Goal: Task Accomplishment & Management: Complete application form

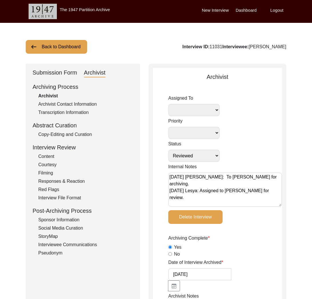
select select "Reviewed"
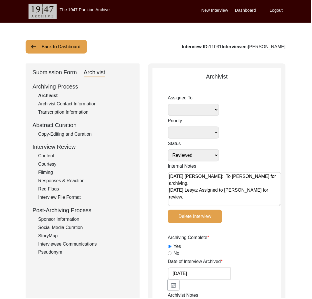
click at [66, 47] on button "Back to Dashboard" at bounding box center [56, 47] width 61 height 14
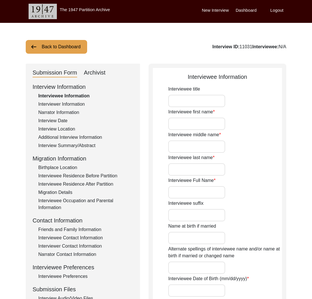
type input "Mrs."
type input "[PERSON_NAME]"
type input "Devi"
type input "Arora"
type input "[PERSON_NAME]"
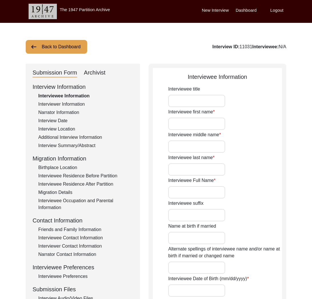
type input "She does not use the name Arora"
type input "1940"
type input "83"
type input "[DEMOGRAPHIC_DATA]"
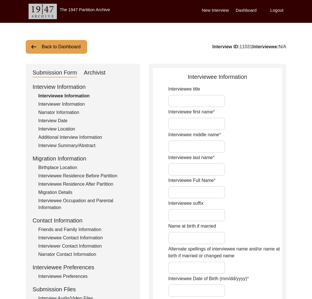
type input "Punjabi"
type input "[DEMOGRAPHIC_DATA]"
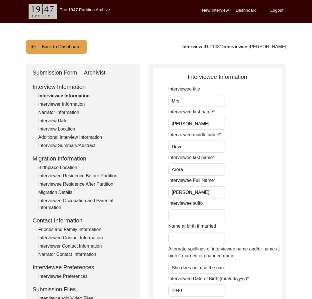
drag, startPoint x: 286, startPoint y: 49, endPoint x: 249, endPoint y: 48, distance: 37.4
copy div "[PERSON_NAME]"
click at [71, 105] on div "Interviewer Information" at bounding box center [85, 104] width 95 height 7
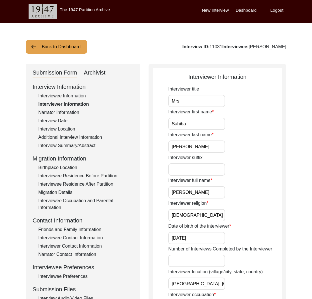
click at [94, 71] on div "Archivist" at bounding box center [95, 72] width 22 height 9
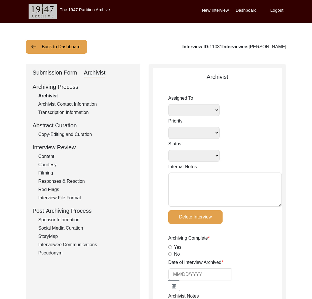
select select
select select "Reviewed"
type textarea "[DATE] [PERSON_NAME]: To [PERSON_NAME] for archiving. [DATE] Lesya: Assigned to…"
radio input "true"
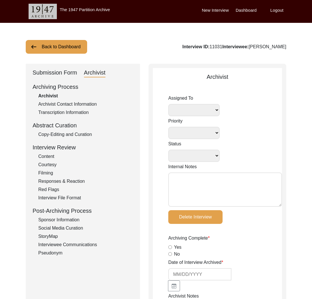
type input "[DATE]"
type textarea "Loremi 15, 3192 Dolors: Ametcon adi elits do eiu tem in ‘Utlaboreetd magna’ ali…"
radio input "true"
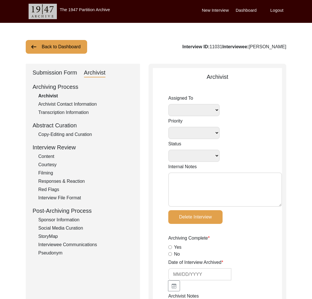
radio input "true"
type input ".mp4"
type input ".mp4, .mov"
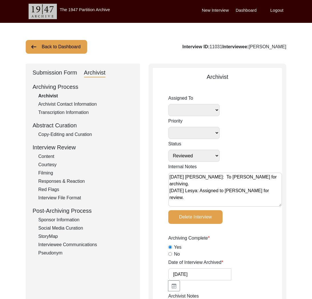
select select
click at [70, 73] on div "Submission Form" at bounding box center [55, 72] width 45 height 9
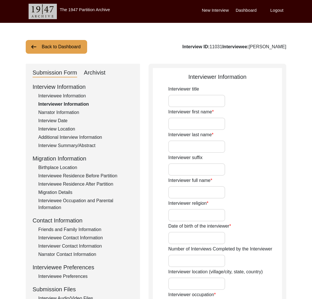
type input "Mrs."
type input "Sahiba"
type input "[PERSON_NAME]"
type input "[DEMOGRAPHIC_DATA]"
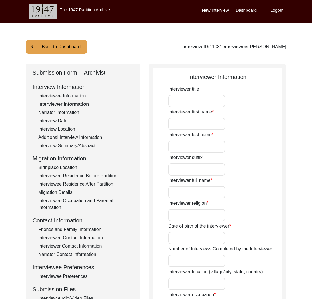
type input "[DATE]"
type input "[GEOGRAPHIC_DATA], [GEOGRAPHIC_DATA], [GEOGRAPHIC_DATA]"
type input "Story Scholar"
type input "Mrs."
type input "Sahiba"
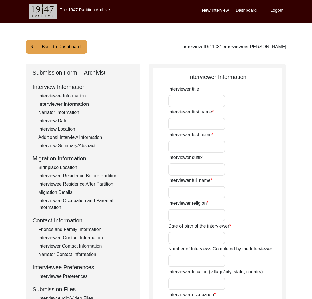
type input "[PERSON_NAME]"
type textarea "It was a really sweet experience to interview Mrs. [PERSON_NAME] and get to kno…"
type input "Punjabi"
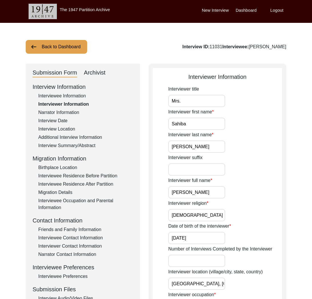
type input "Hindi"
type textarea "None"
click at [75, 110] on div "Narrator Information" at bounding box center [85, 112] width 95 height 7
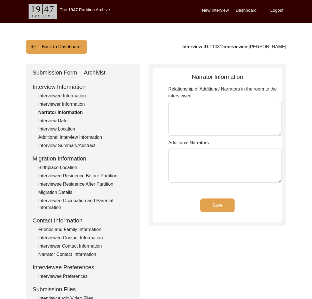
type textarea "Granddaughter [PERSON_NAME]"
click at [77, 98] on div "Interviewee Information" at bounding box center [85, 96] width 95 height 7
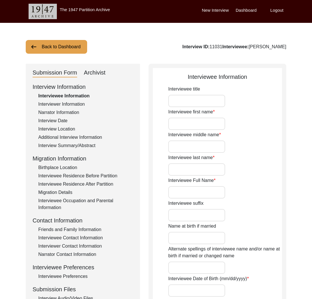
type input "Mrs."
type input "[PERSON_NAME]"
type input "Devi"
type input "Arora"
type input "[PERSON_NAME]"
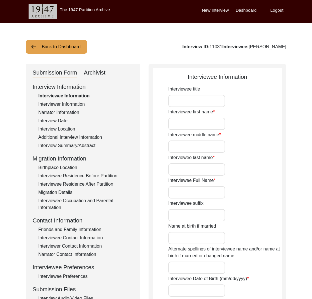
type input "She does not use the name Arora"
type input "1940"
type input "83"
type input "[DEMOGRAPHIC_DATA]"
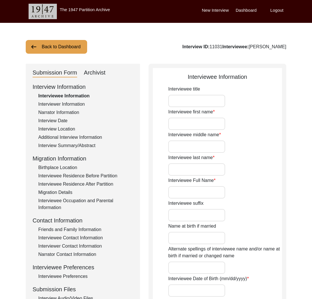
type input "Punjabi"
type input "[DEMOGRAPHIC_DATA]"
click at [64, 119] on div "Interview Date" at bounding box center [85, 120] width 95 height 7
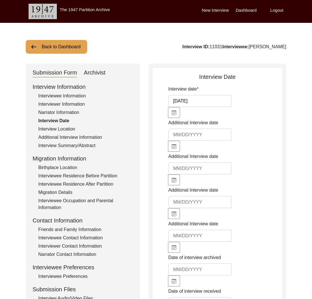
click at [65, 101] on div "Interviewer Information" at bounding box center [85, 104] width 95 height 7
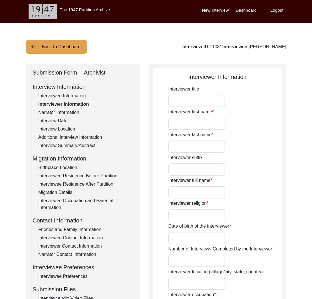
type input "Mrs."
type input "Sahiba"
type input "[PERSON_NAME]"
type input "[DEMOGRAPHIC_DATA]"
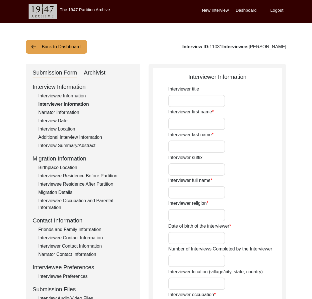
type input "[DATE]"
type input "[GEOGRAPHIC_DATA], [GEOGRAPHIC_DATA], [GEOGRAPHIC_DATA]"
type input "Story Scholar"
type input "Mrs."
type input "Sahiba"
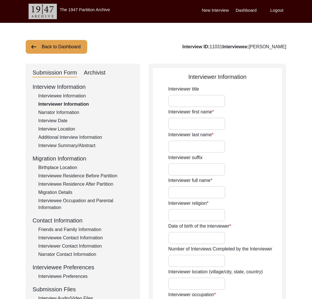
type input "[PERSON_NAME]"
type textarea "It was a really sweet experience to interview Mrs. [PERSON_NAME] and get to kno…"
type input "Punjabi"
type input "Hindi"
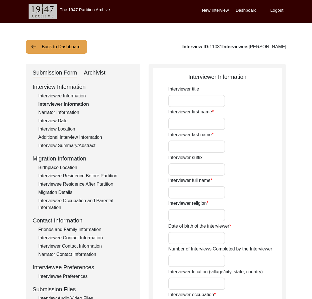
type textarea "None"
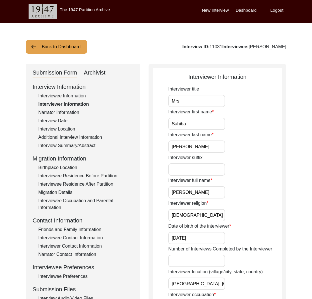
click at [61, 97] on div "Interviewee Information" at bounding box center [85, 96] width 95 height 7
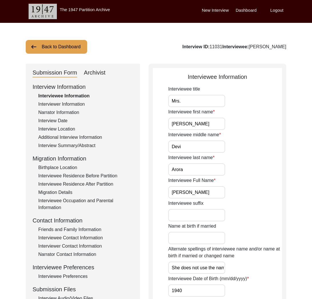
click at [180, 192] on input "[PERSON_NAME]" at bounding box center [196, 192] width 57 height 12
click at [198, 195] on input "[PERSON_NAME]" at bounding box center [196, 192] width 57 height 12
click at [181, 192] on input "[PERSON_NAME]" at bounding box center [196, 192] width 57 height 12
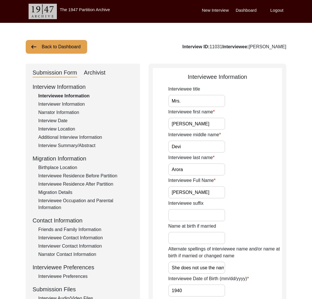
drag, startPoint x: 195, startPoint y: 193, endPoint x: 200, endPoint y: 195, distance: 5.7
click at [195, 193] on input "[PERSON_NAME]" at bounding box center [196, 192] width 57 height 12
click at [82, 146] on div "Interview Summary/Abstract" at bounding box center [85, 145] width 95 height 7
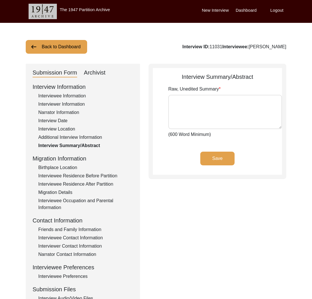
type textarea "Lor. Ipsumd Sita con adip el 8448 se Doeiu Tem Inci, Utlabo et Dolor Magnaaliqu…"
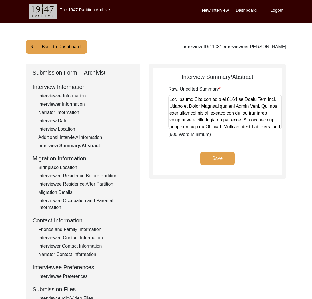
click at [72, 96] on div "Interviewee Information" at bounding box center [85, 96] width 95 height 7
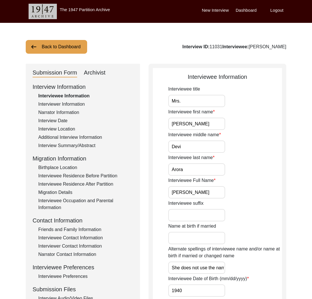
drag, startPoint x: 197, startPoint y: 191, endPoint x: 169, endPoint y: 194, distance: 27.9
click at [169, 194] on input "[PERSON_NAME]" at bounding box center [196, 192] width 57 height 12
click at [85, 176] on div "Interviewee Residence Before Partition" at bounding box center [85, 176] width 95 height 7
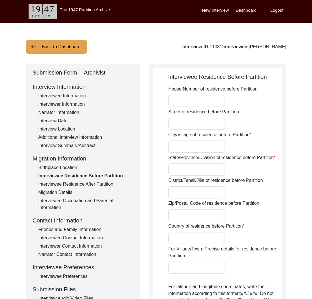
type input "[PERSON_NAME]"
type input "[GEOGRAPHIC_DATA]"
type input "[PERSON_NAME]"
type input "[GEOGRAPHIC_DATA]"
type input "[PERSON_NAME], [GEOGRAPHIC_DATA], [GEOGRAPHIC_DATA]"
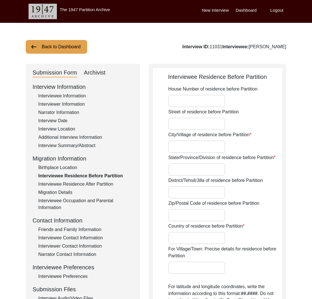
type input "28.4212"
type input "70.2989"
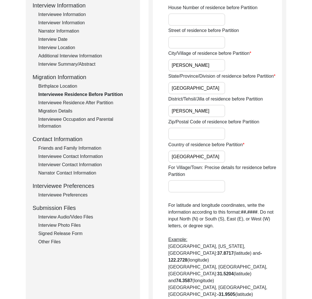
scroll to position [7, 0]
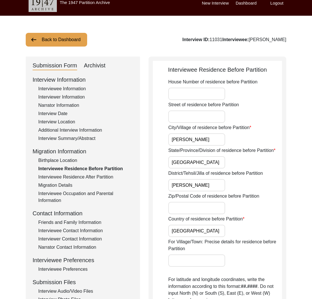
click at [63, 139] on div "Interview Summary/Abstract" at bounding box center [85, 138] width 95 height 7
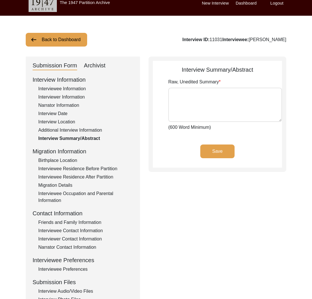
type textarea "Lor. Ipsumd Sita con adip el 8448 se Doeiu Tem Inci, Utlabo et Dolor Magnaaliqu…"
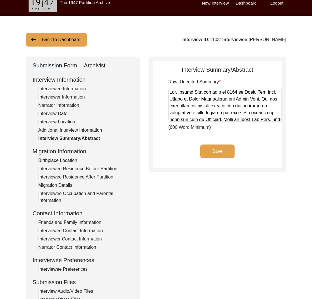
click at [82, 166] on div "Interviewee Residence Before Partition" at bounding box center [85, 168] width 95 height 7
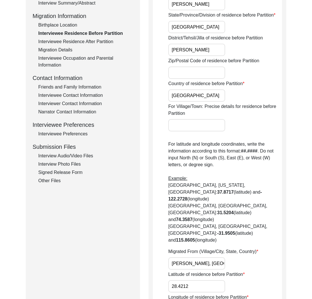
scroll to position [186, 0]
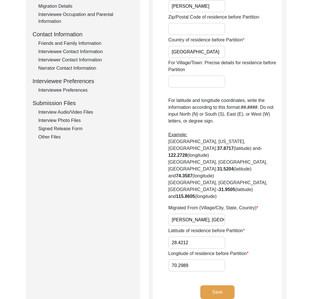
click at [190, 214] on input "[PERSON_NAME], [GEOGRAPHIC_DATA], [GEOGRAPHIC_DATA]" at bounding box center [196, 220] width 57 height 12
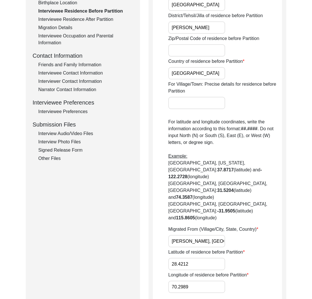
click at [187, 235] on input "[PERSON_NAME], [GEOGRAPHIC_DATA], [GEOGRAPHIC_DATA]" at bounding box center [196, 241] width 57 height 12
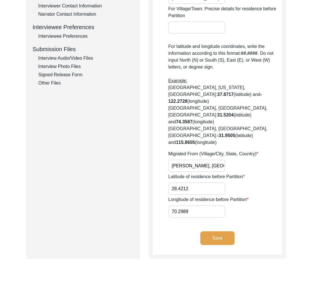
scroll to position [0, 0]
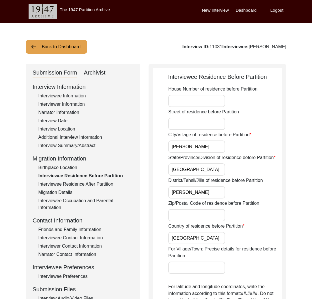
click at [65, 95] on div "Interviewee Information" at bounding box center [85, 96] width 95 height 7
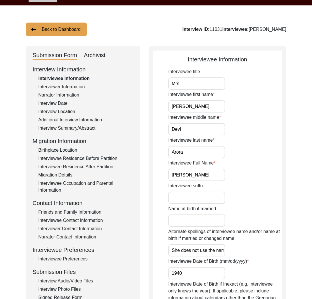
scroll to position [49, 0]
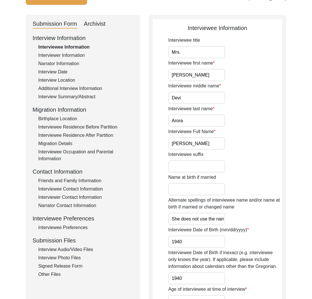
drag, startPoint x: 197, startPoint y: 143, endPoint x: 159, endPoint y: 145, distance: 38.0
click at [159, 145] on app-interviewee-information "Interviewee Information Interviewee title Mrs. Interviewee first name [PERSON_N…" at bounding box center [217, 275] width 129 height 503
click at [53, 70] on div "Interview Date" at bounding box center [85, 72] width 95 height 7
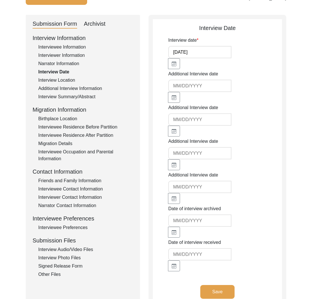
drag, startPoint x: 61, startPoint y: 81, endPoint x: 146, endPoint y: 131, distance: 98.6
click at [64, 81] on div "Interview Location" at bounding box center [85, 80] width 95 height 7
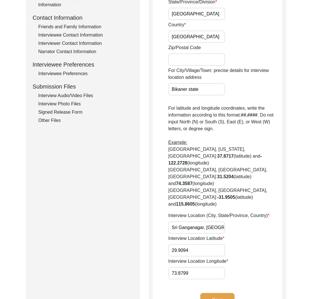
scroll to position [222, 0]
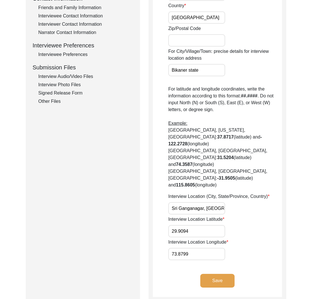
click at [188, 202] on input "Sri Ganganagar, [GEOGRAPHIC_DATA], [GEOGRAPHIC_DATA]" at bounding box center [196, 208] width 57 height 12
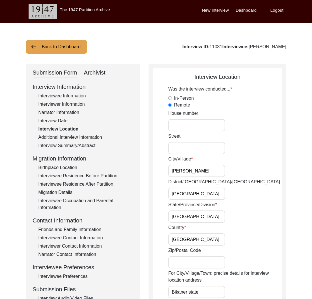
click at [57, 105] on div "Interviewer Information" at bounding box center [85, 104] width 95 height 7
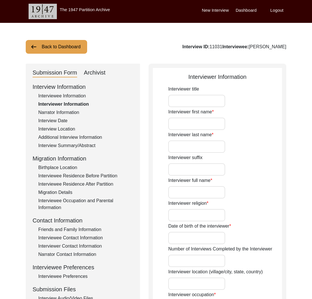
type input "Mrs."
type input "Sahiba"
type input "[PERSON_NAME]"
type input "[DEMOGRAPHIC_DATA]"
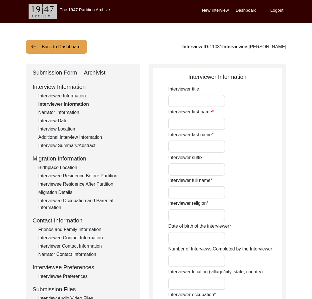
type input "[DATE]"
type input "[GEOGRAPHIC_DATA], [GEOGRAPHIC_DATA], [GEOGRAPHIC_DATA]"
type input "Story Scholar"
type input "Mrs."
type input "Sahiba"
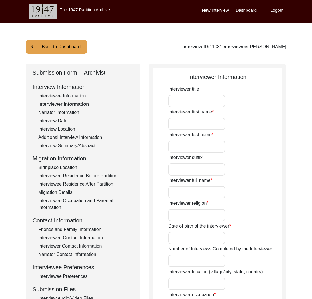
type input "[PERSON_NAME]"
type textarea "It was a really sweet experience to interview Mrs. [PERSON_NAME] and get to kno…"
type input "Punjabi"
type input "Hindi"
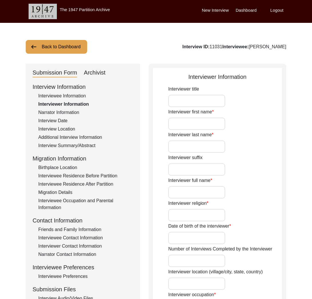
type textarea "None"
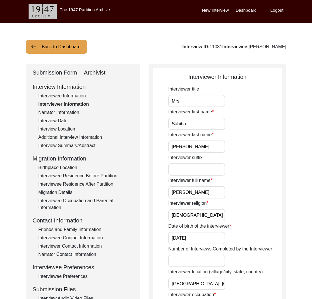
click at [185, 193] on input "[PERSON_NAME]" at bounding box center [196, 192] width 57 height 12
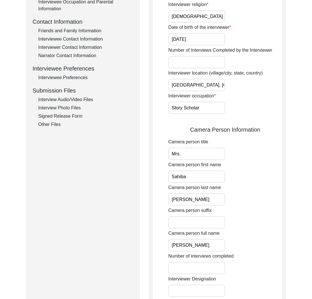
scroll to position [201, 0]
